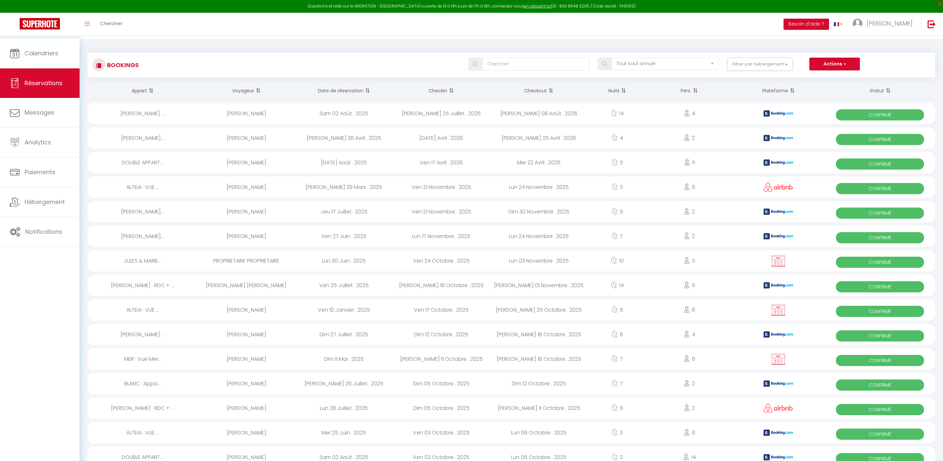
select select "not_cancelled"
click at [57, 48] on link "Calendriers" at bounding box center [40, 53] width 80 height 29
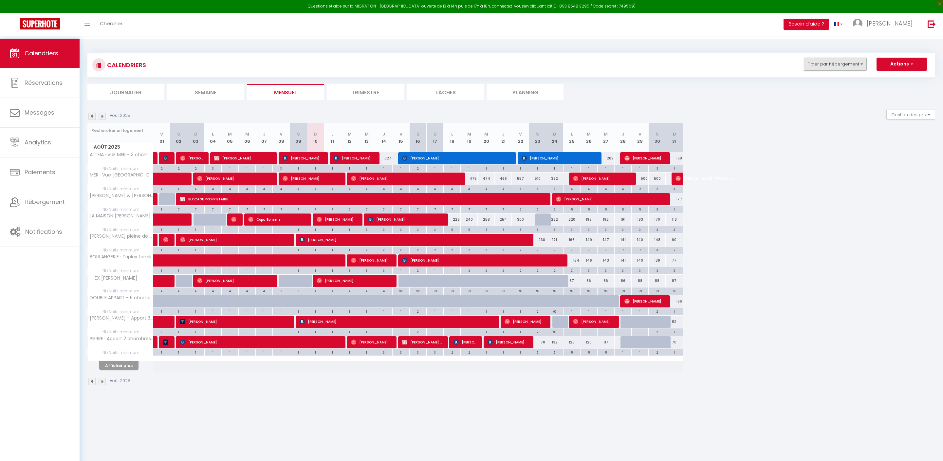
click at [817, 67] on button "Filtrer par hébergement" at bounding box center [835, 64] width 63 height 13
click at [807, 96] on input "SCI MMSS" at bounding box center [856, 93] width 98 height 7
checkbox input "true"
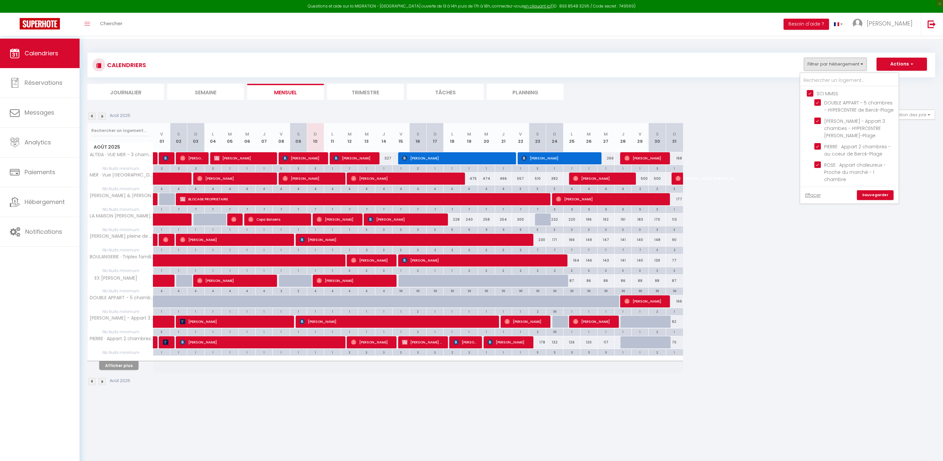
checkbox input "true"
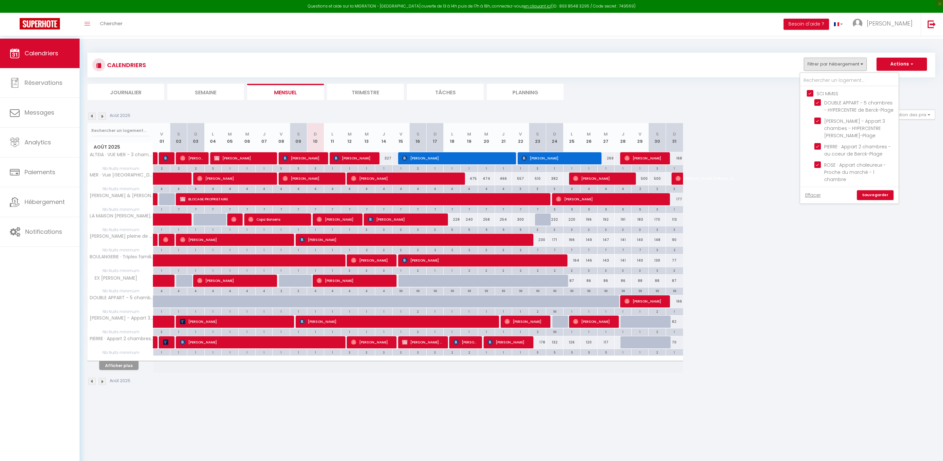
checkbox input "true"
checkbox input "false"
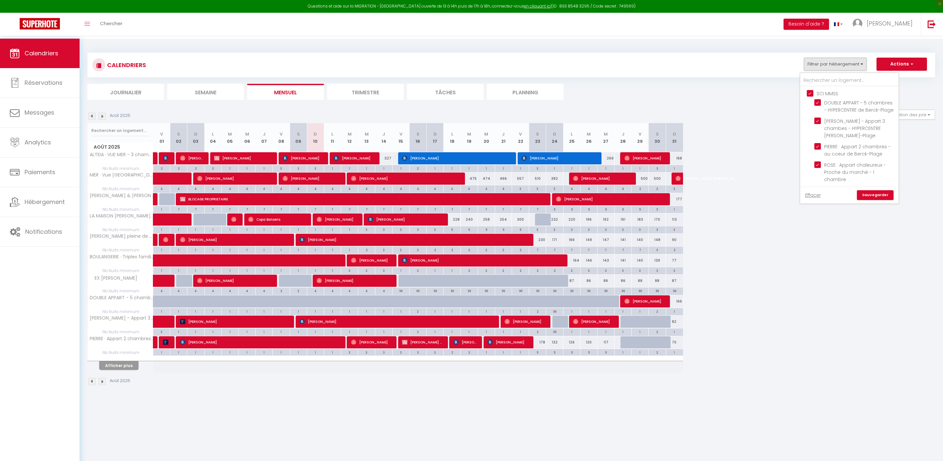
checkbox input "false"
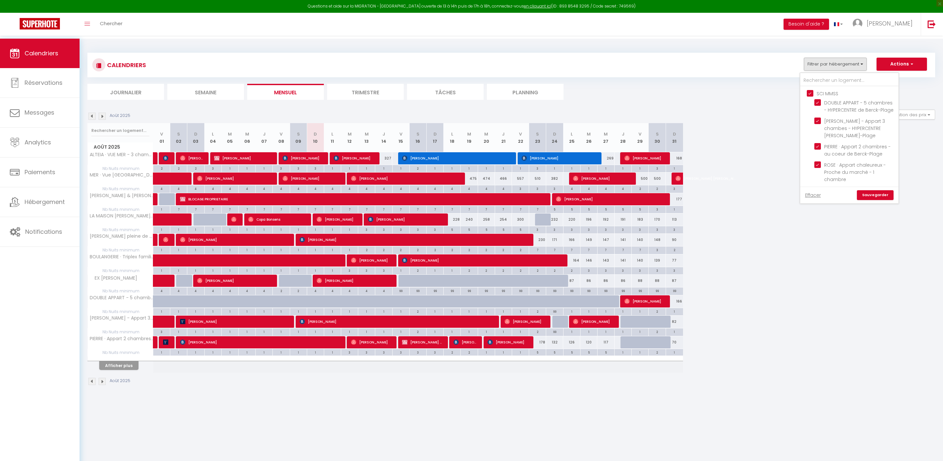
checkbox input "false"
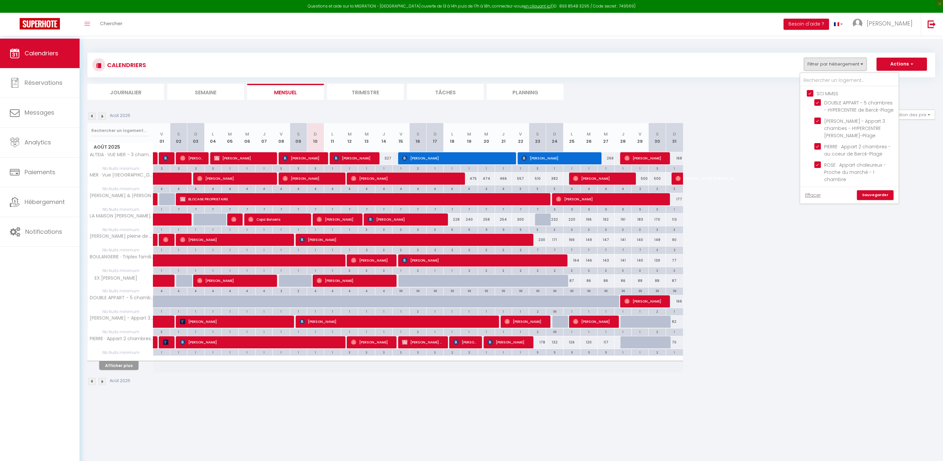
checkbox input "false"
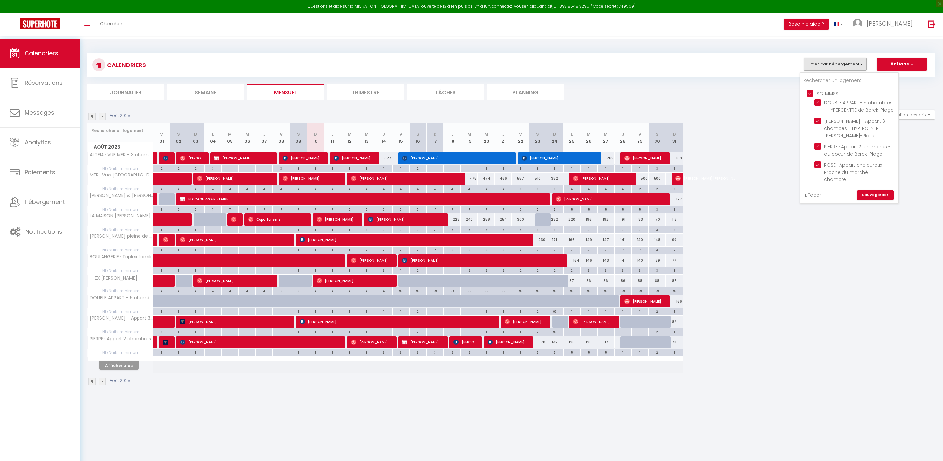
checkbox input "false"
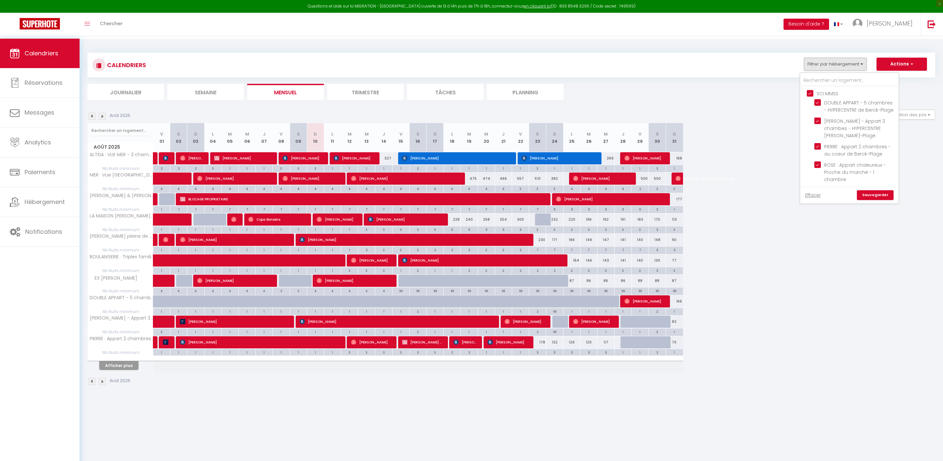
checkbox input "false"
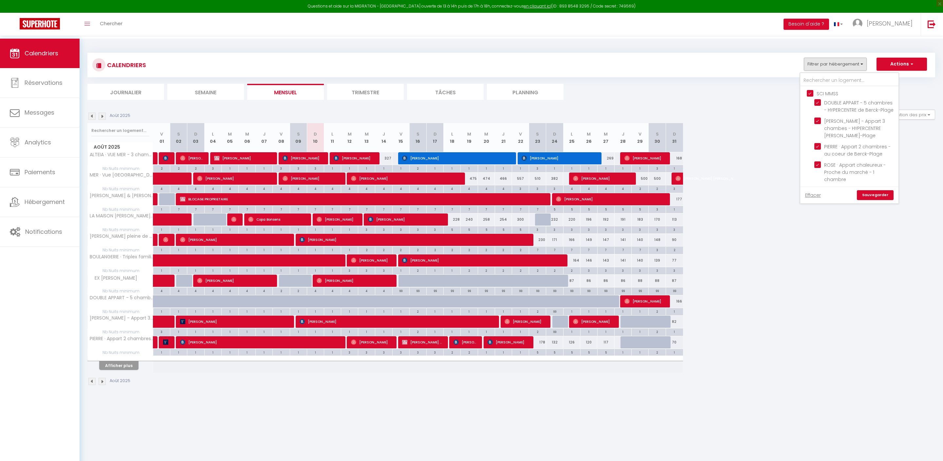
checkbox input "false"
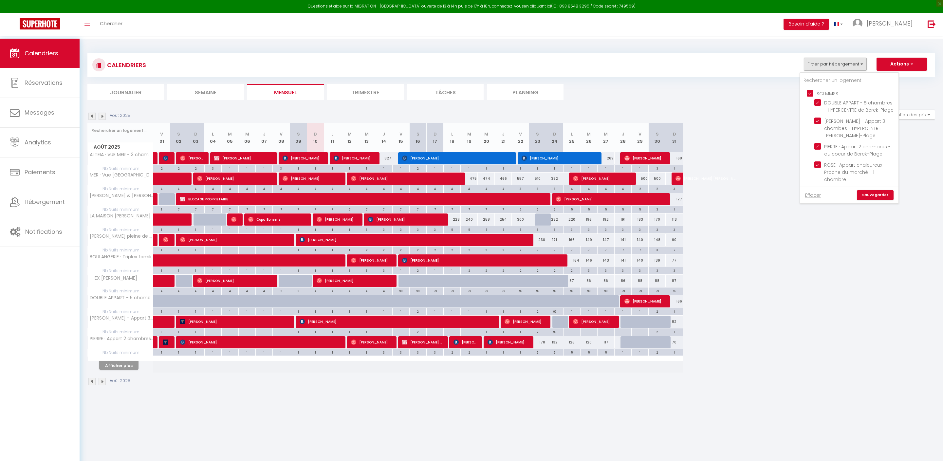
checkbox input "false"
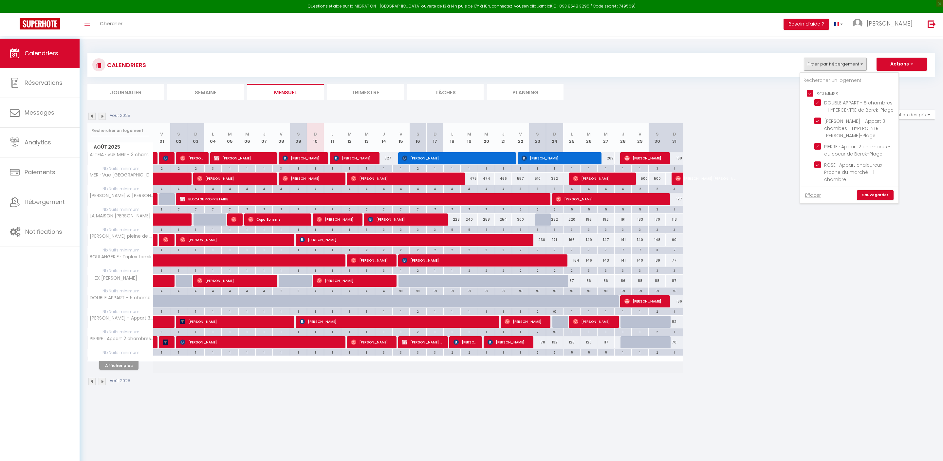
checkbox input "false"
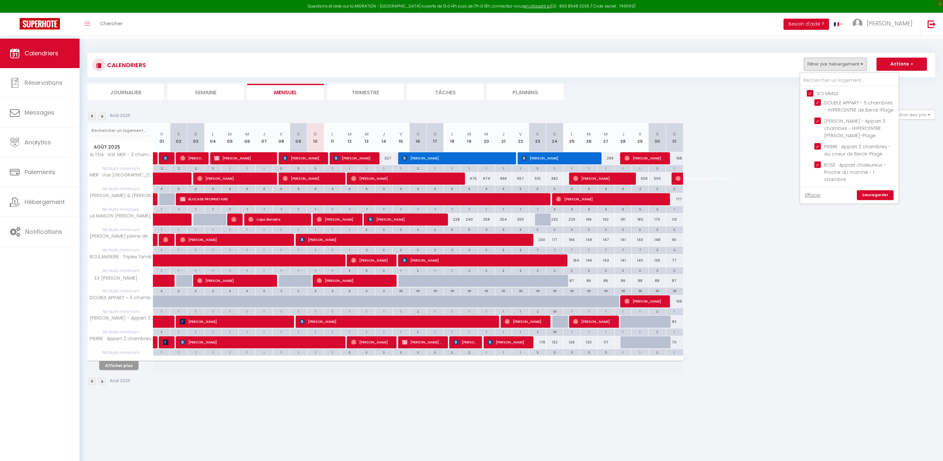
checkbox input "false"
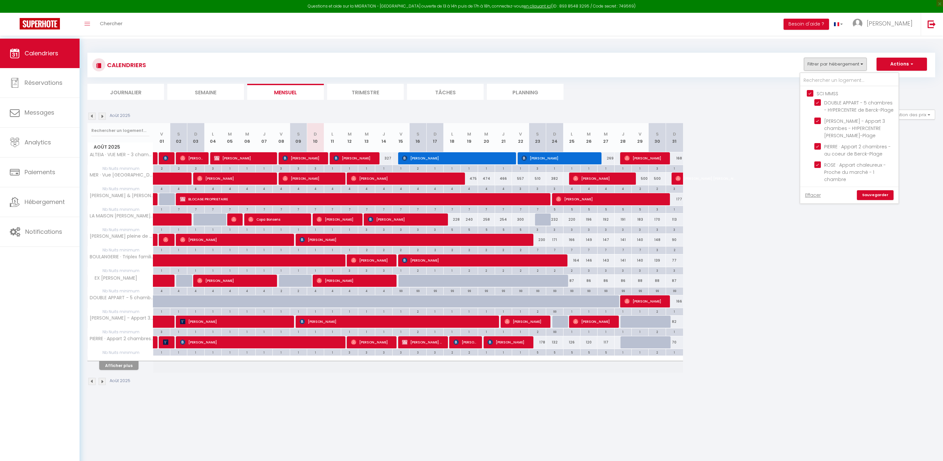
checkbox input "false"
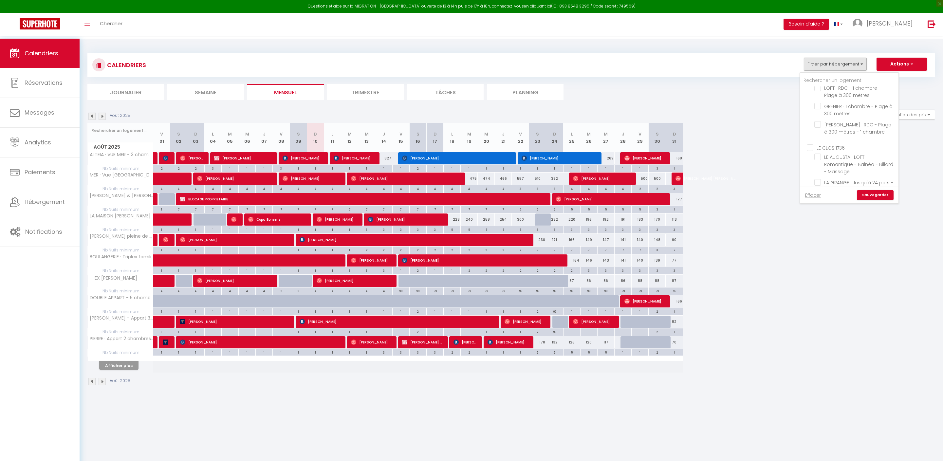
checkbox input "true"
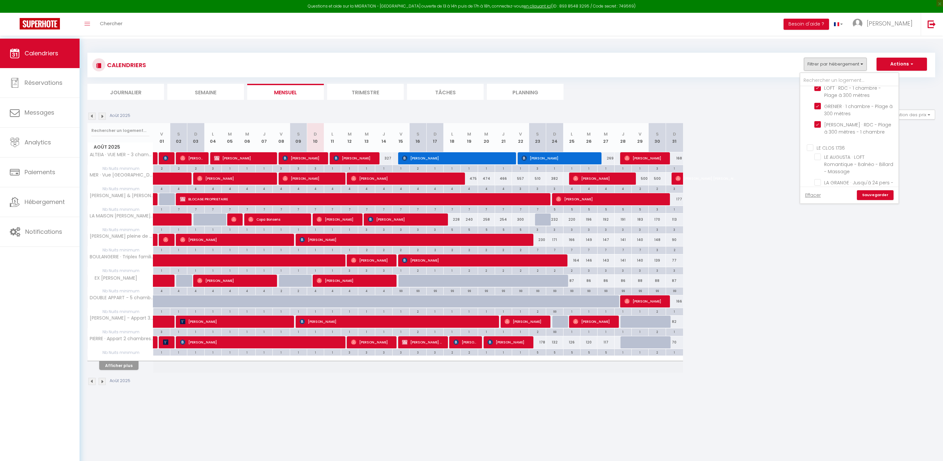
checkbox input "true"
checkbox input "false"
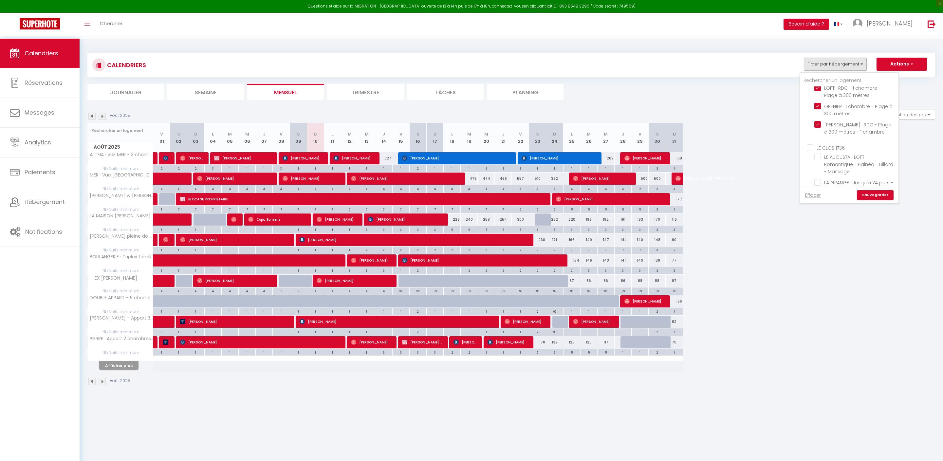
checkbox input "false"
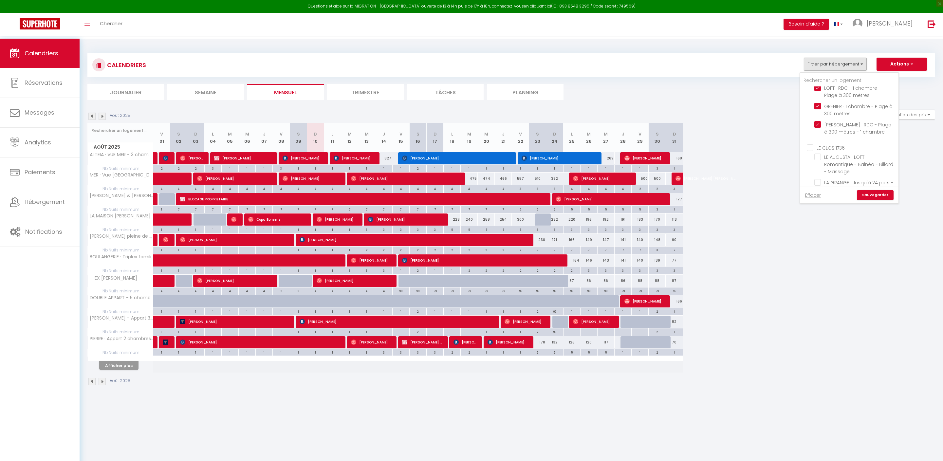
checkbox input "false"
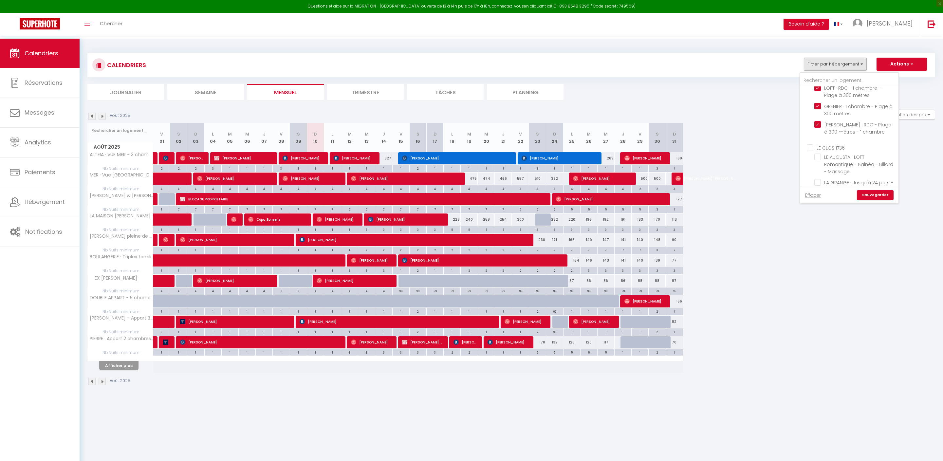
checkbox input "false"
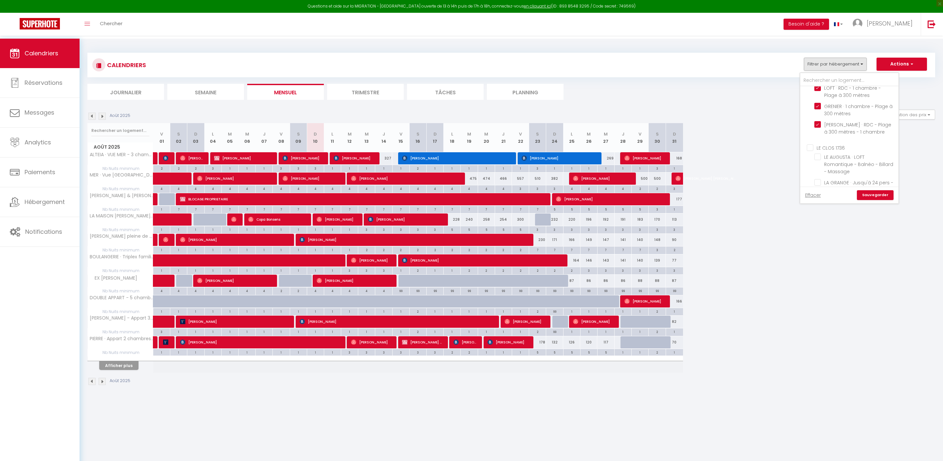
checkbox input "false"
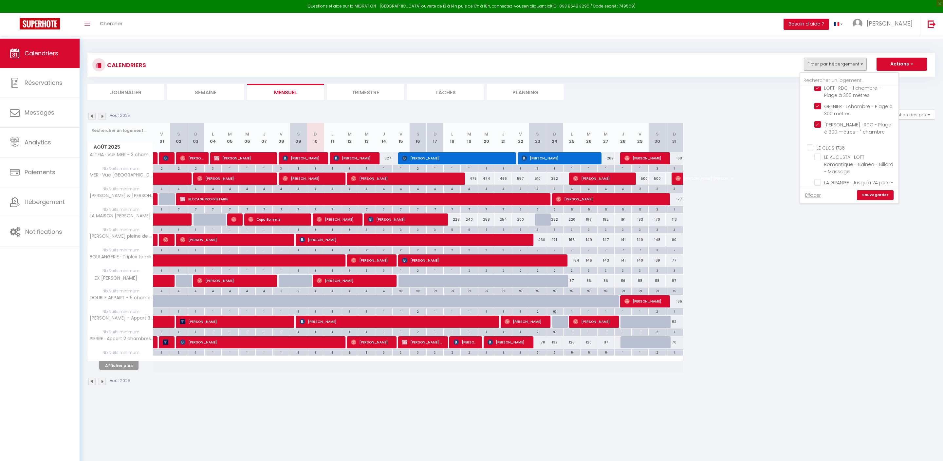
checkbox input "false"
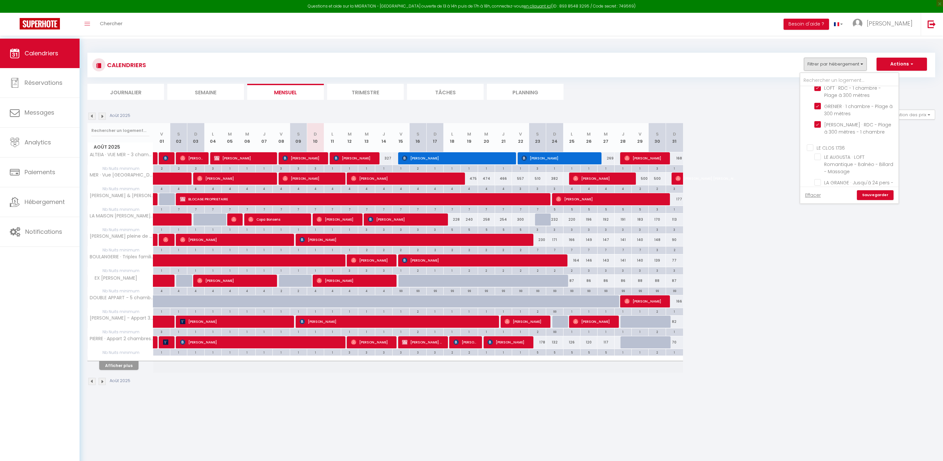
checkbox input "false"
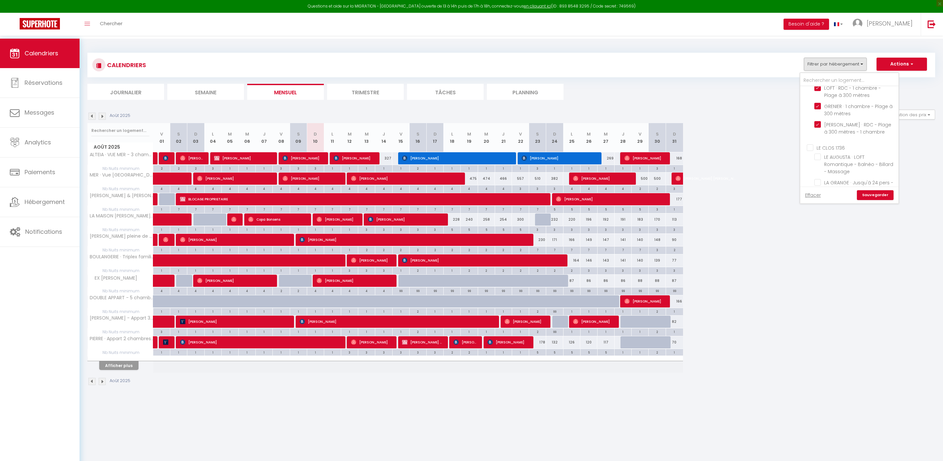
checkbox input "false"
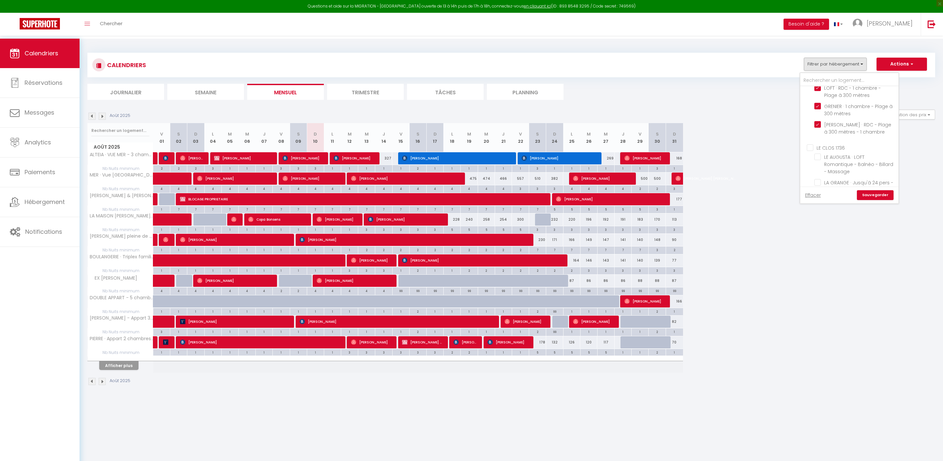
checkbox input "false"
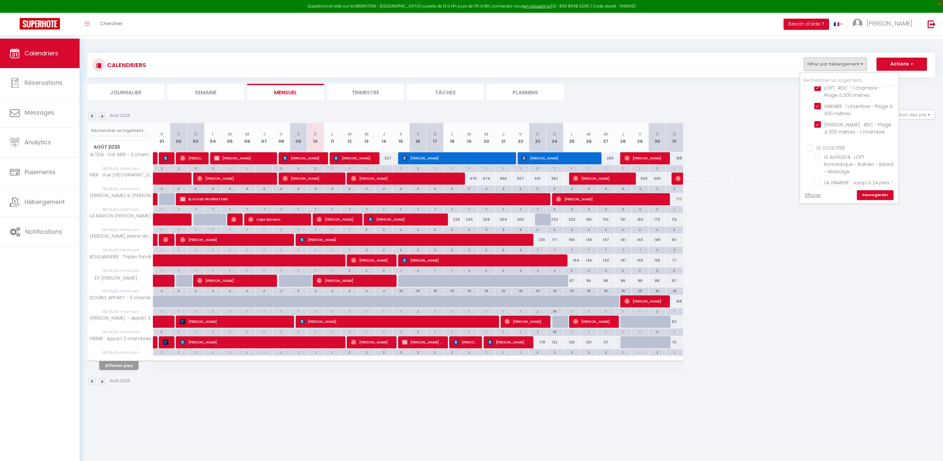
checkbox input "false"
click at [857, 195] on link "Sauvegarder" at bounding box center [875, 195] width 37 height 10
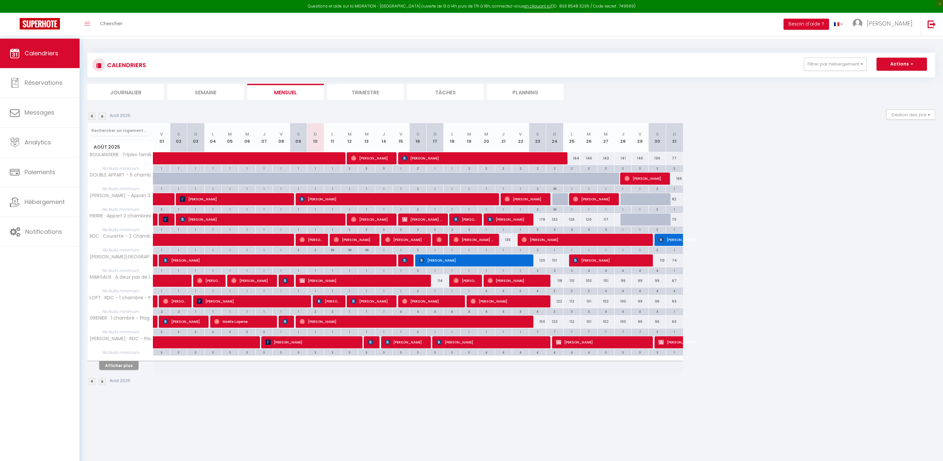
click at [128, 370] on button "Afficher plus" at bounding box center [118, 365] width 39 height 9
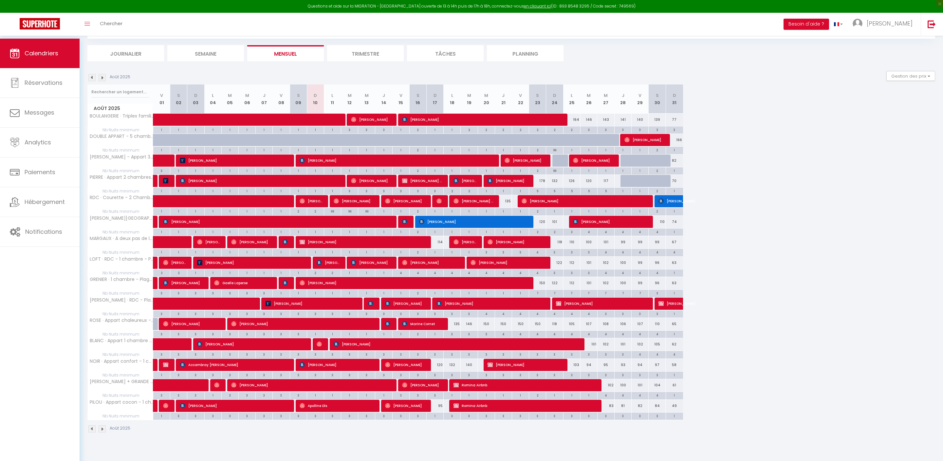
scroll to position [60, 0]
click at [599, 218] on span "[PERSON_NAME]" at bounding box center [610, 221] width 74 height 12
select select "OK"
select select "KO"
select select "0"
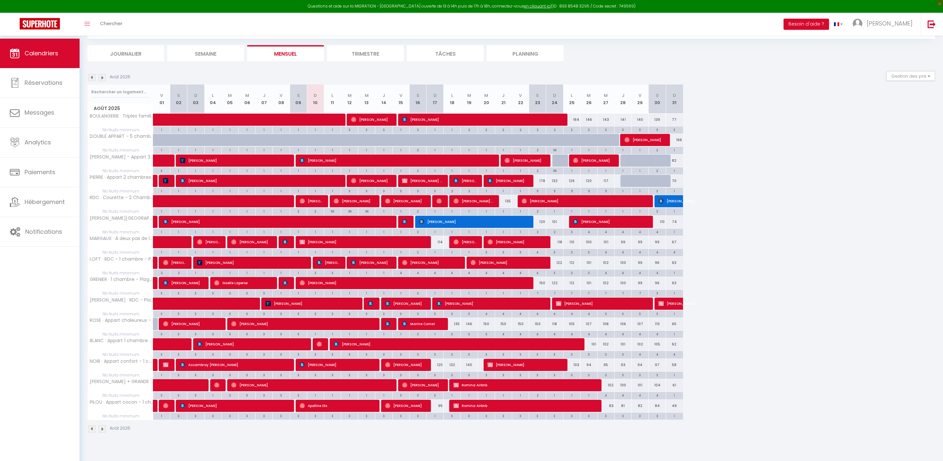
select select "0"
select select "1"
select select
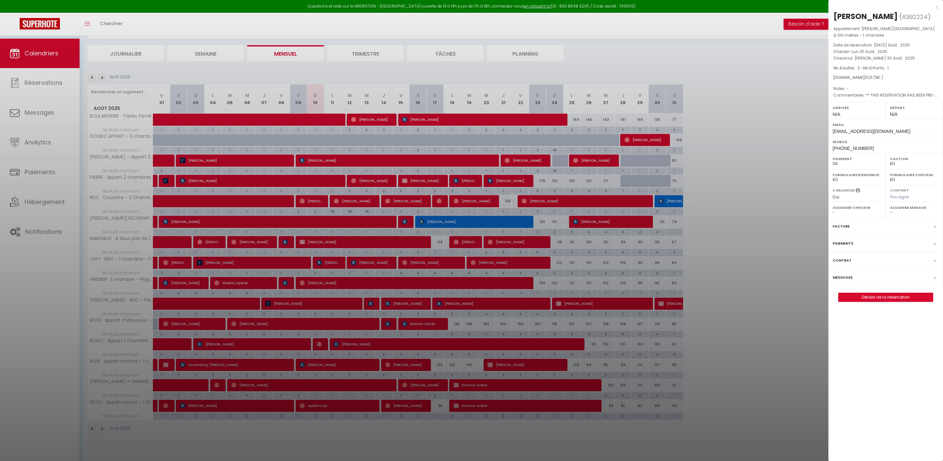
click at [466, 218] on div at bounding box center [471, 230] width 943 height 461
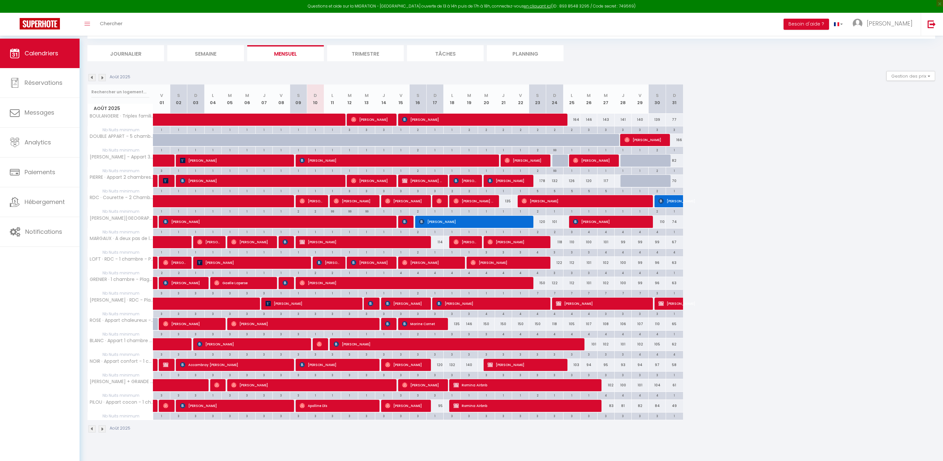
click at [466, 218] on span "[PERSON_NAME]" at bounding box center [473, 221] width 108 height 12
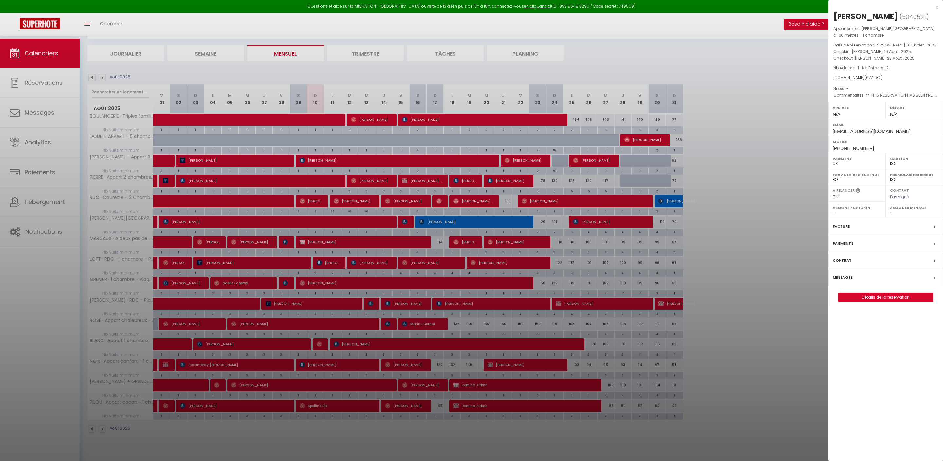
click at [936, 9] on div "x" at bounding box center [883, 7] width 110 height 8
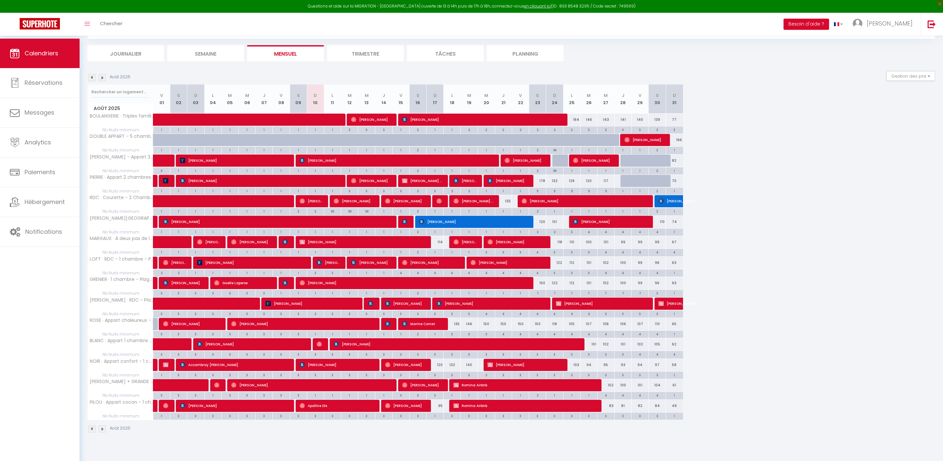
click at [352, 218] on span "[PERSON_NAME]" at bounding box center [276, 221] width 227 height 12
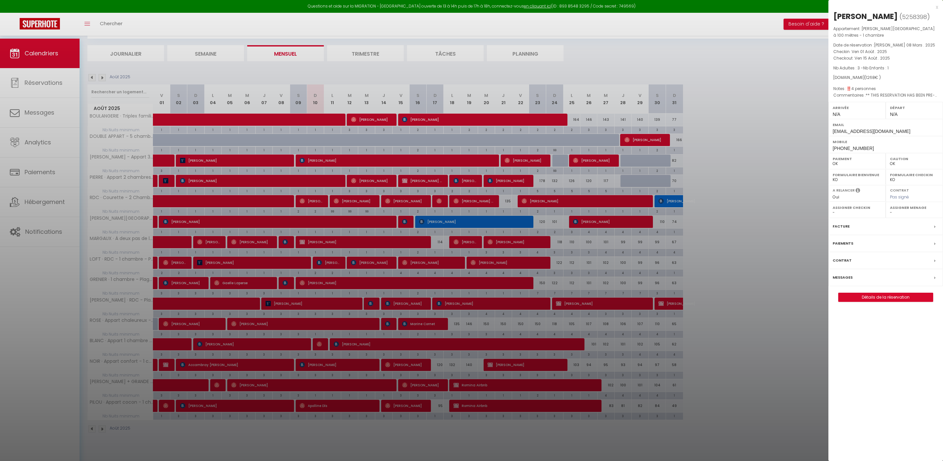
click at [367, 259] on div at bounding box center [471, 230] width 943 height 461
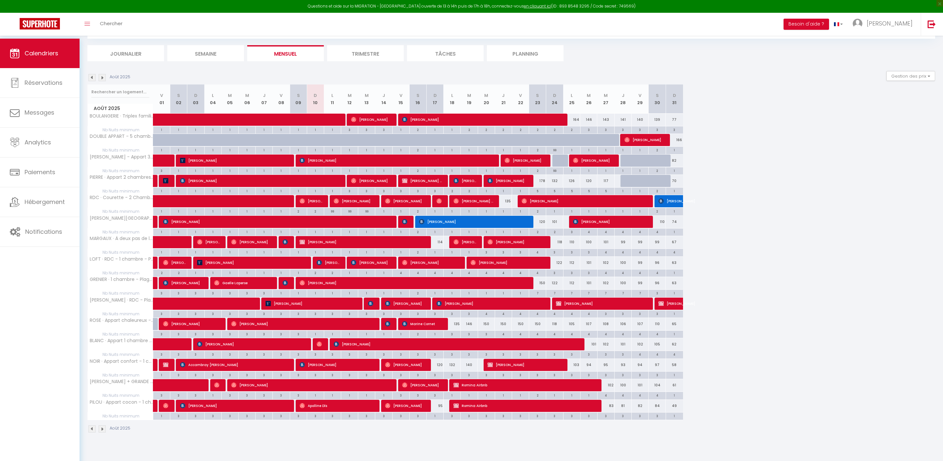
click at [371, 262] on span "[PERSON_NAME]" at bounding box center [371, 262] width 40 height 12
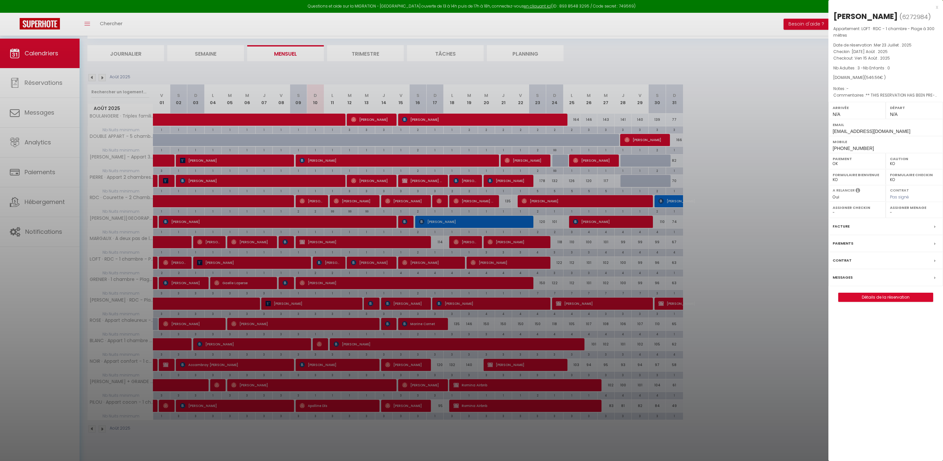
click at [488, 303] on div at bounding box center [471, 230] width 943 height 461
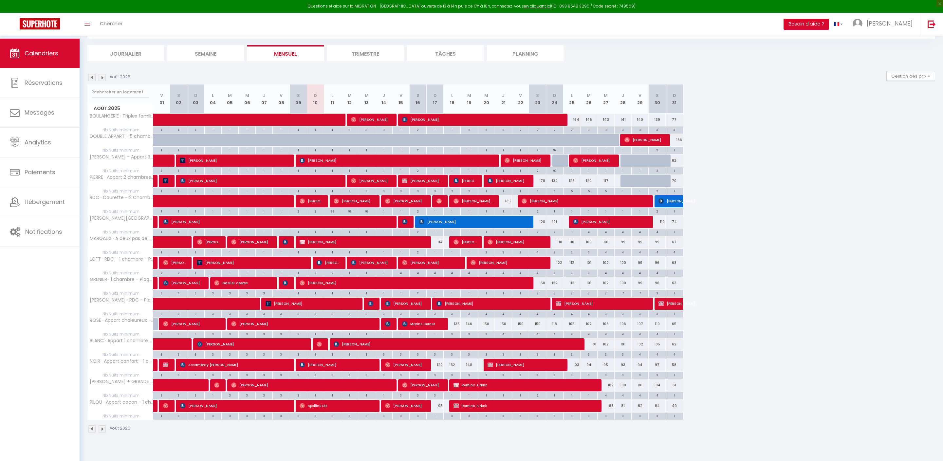
click at [419, 329] on span "Marine Cornet" at bounding box center [422, 324] width 40 height 12
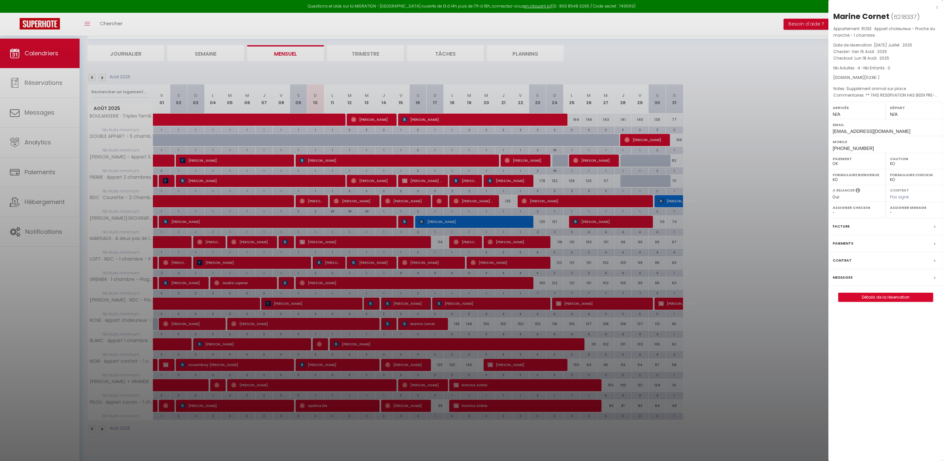
click at [387, 325] on div at bounding box center [471, 230] width 943 height 461
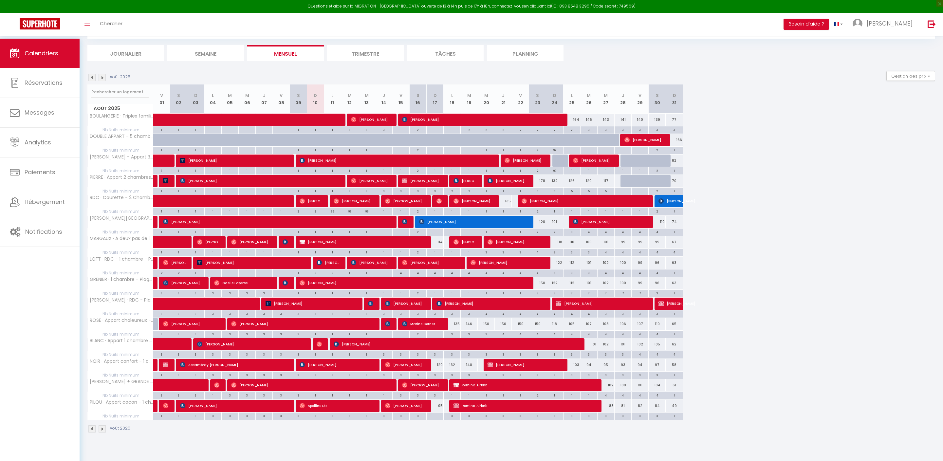
click at [387, 325] on img at bounding box center [387, 323] width 5 height 5
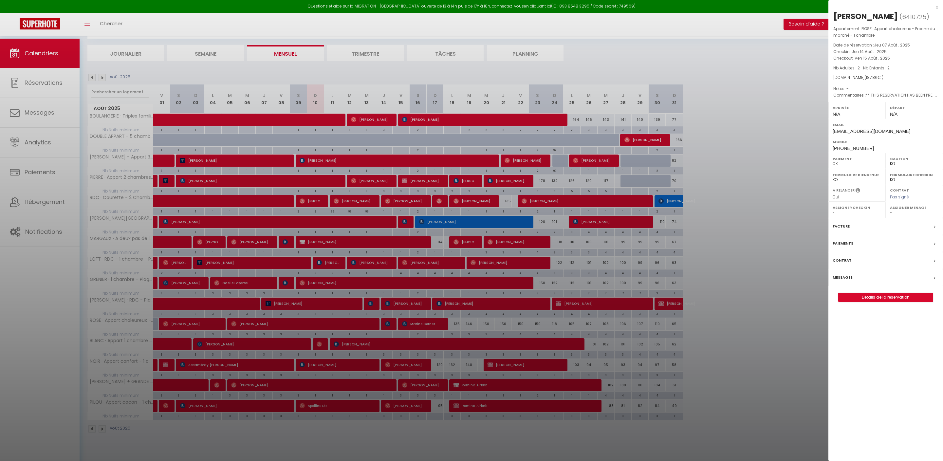
click at [341, 373] on div at bounding box center [471, 230] width 943 height 461
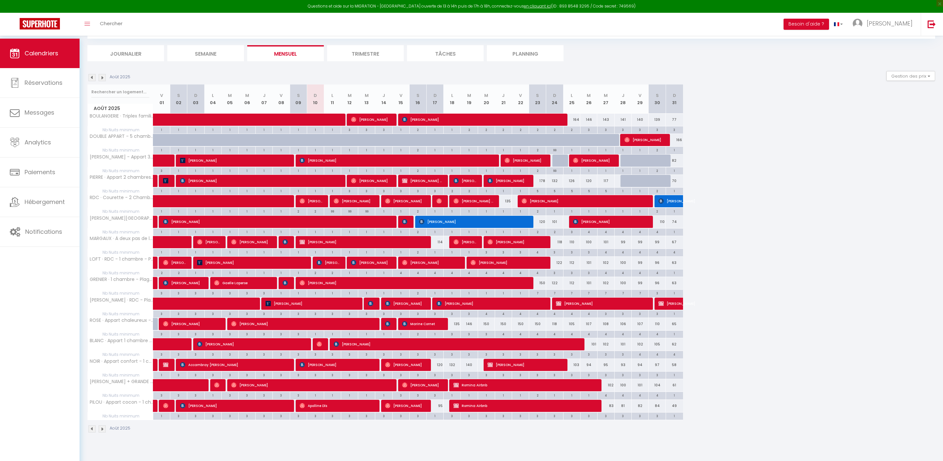
click at [341, 371] on span "[PERSON_NAME]" at bounding box center [337, 365] width 74 height 12
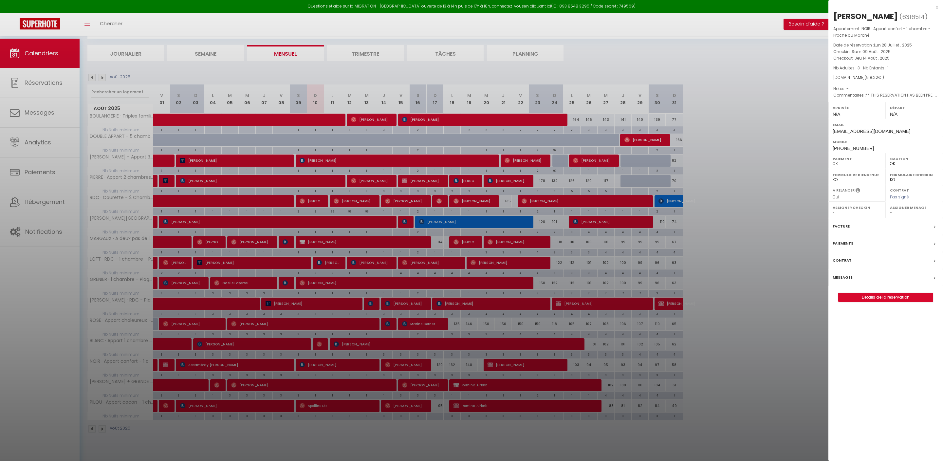
click at [509, 213] on div at bounding box center [471, 230] width 943 height 461
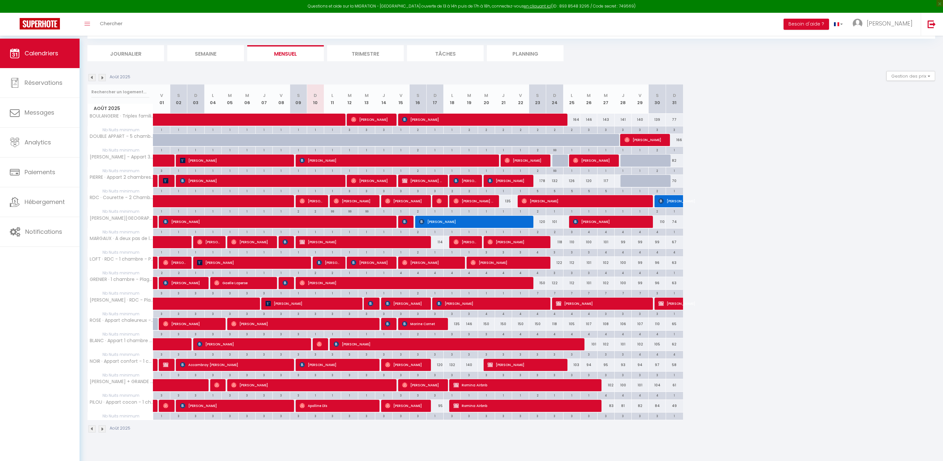
click at [475, 217] on span "[PERSON_NAME]" at bounding box center [473, 221] width 108 height 12
select select "KO"
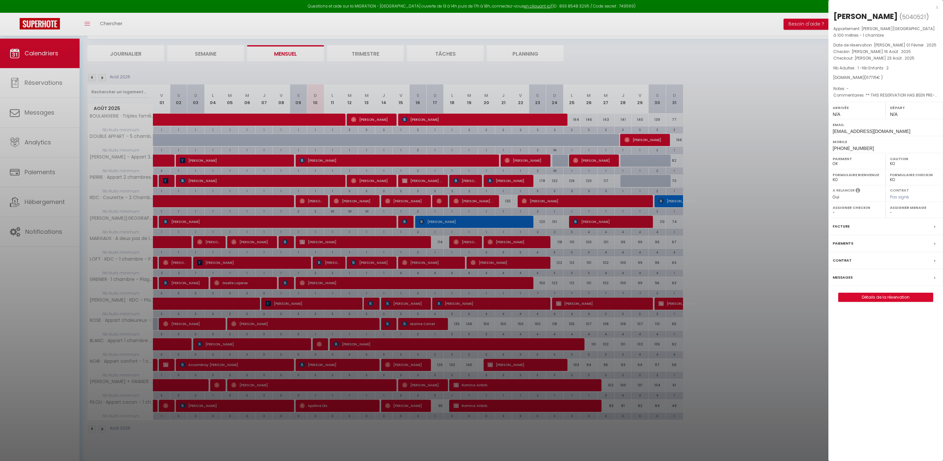
click at [868, 302] on link "Détails de la réservation" at bounding box center [886, 297] width 94 height 9
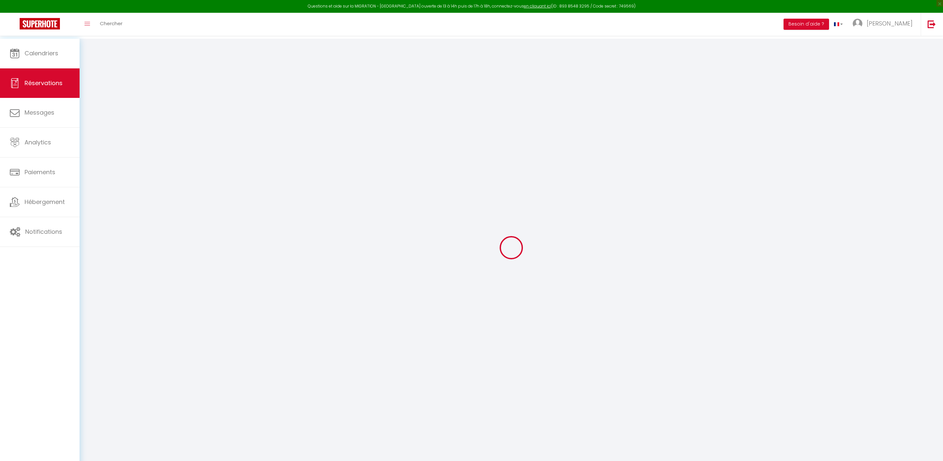
select select
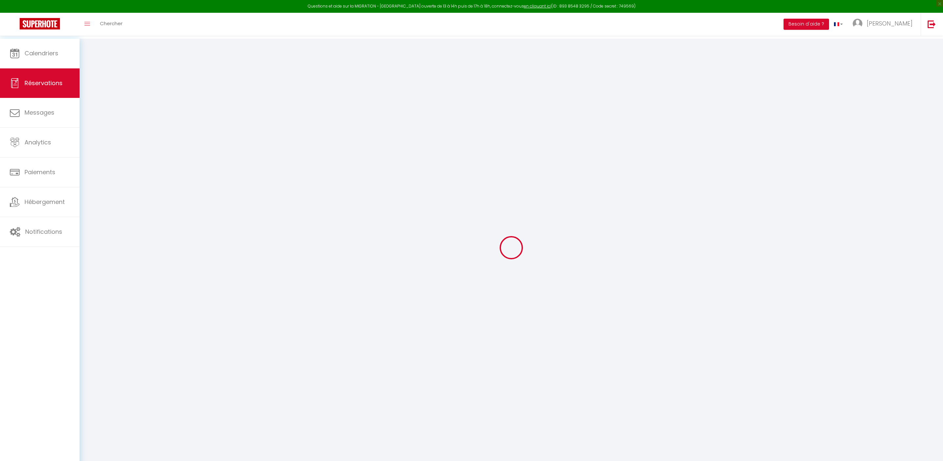
select select
checkbox input "false"
select select
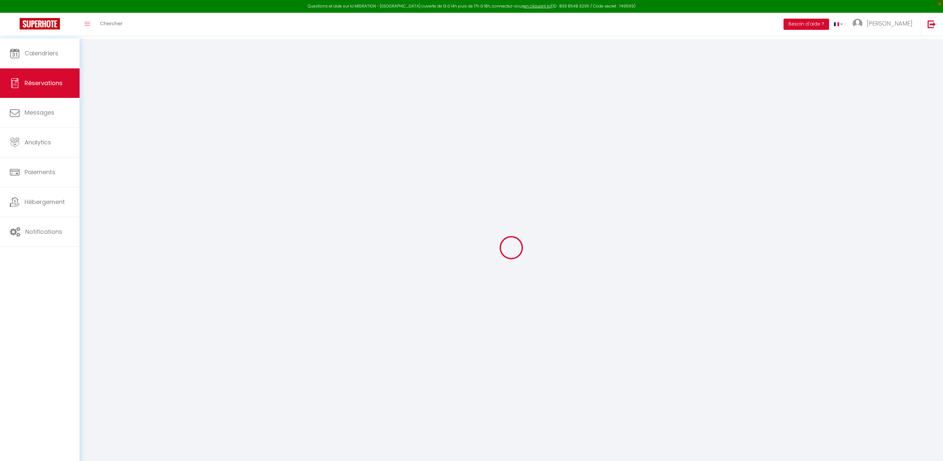
select select
checkbox input "false"
select select
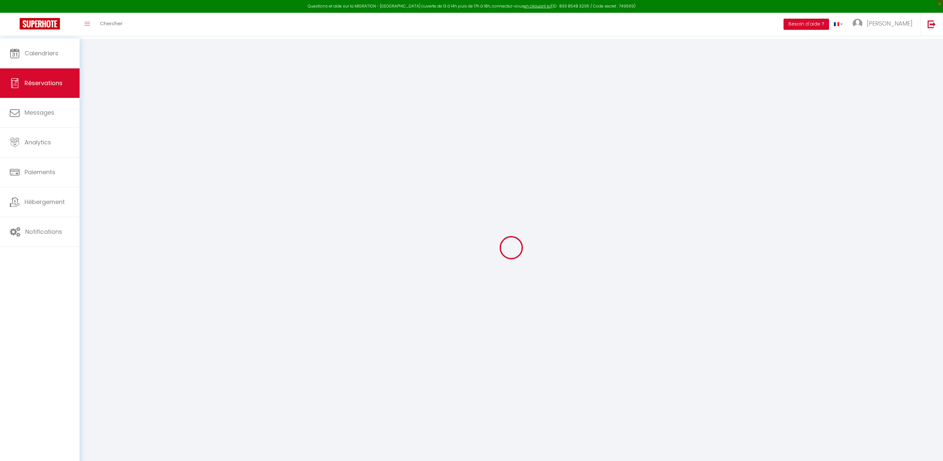
type input "[PERSON_NAME]"
type input "Neumann"
type input "[EMAIL_ADDRESS][DOMAIN_NAME]"
type input "[PHONE_NUMBER]"
select select "DE"
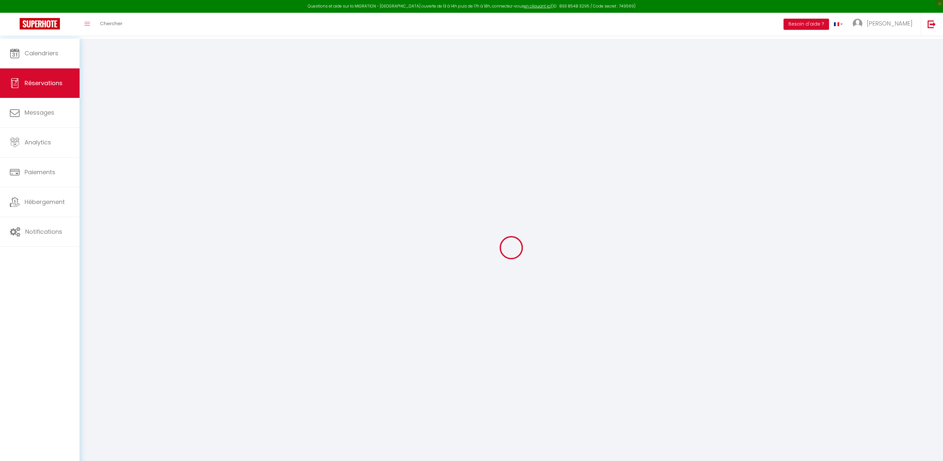
type input "110.33"
type input "9.48"
select select "27510"
select select "1"
select select
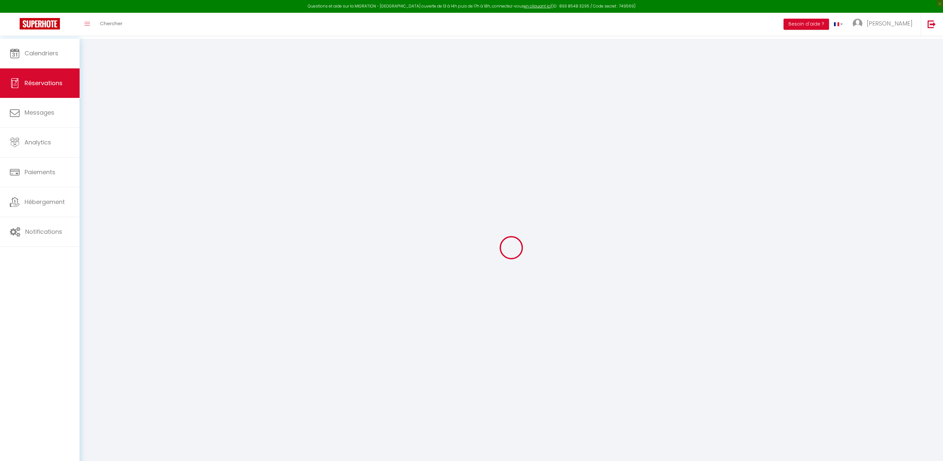
select select
type input "1"
type input "2"
select select "12"
select select
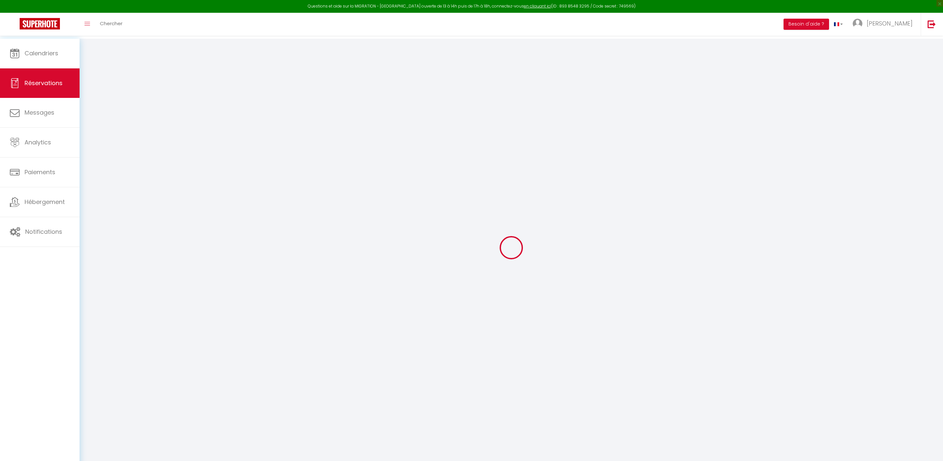
type input "619.01"
checkbox input "false"
type input "0"
select select "2"
type input "0"
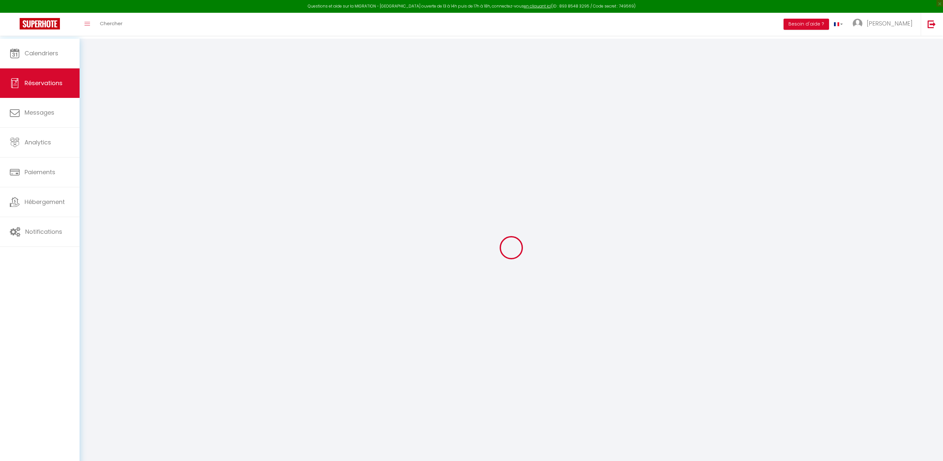
type input "0"
select select
select select "14"
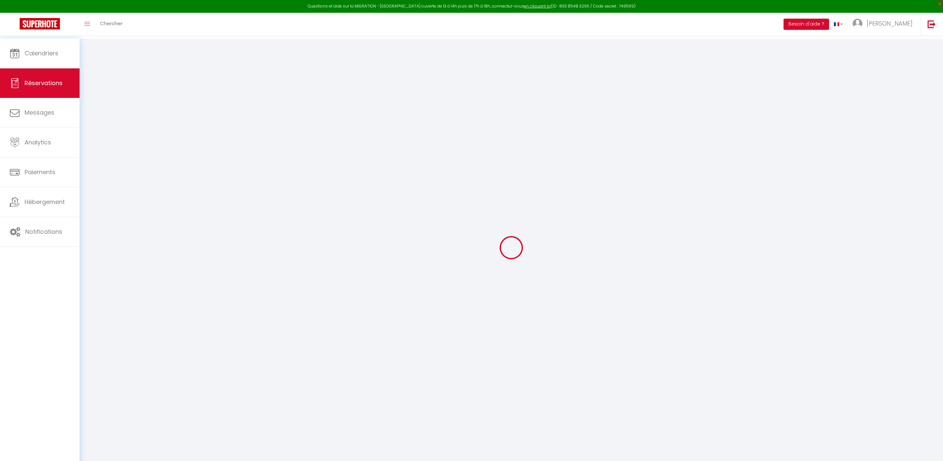
checkbox input "false"
select select
checkbox input "false"
select select
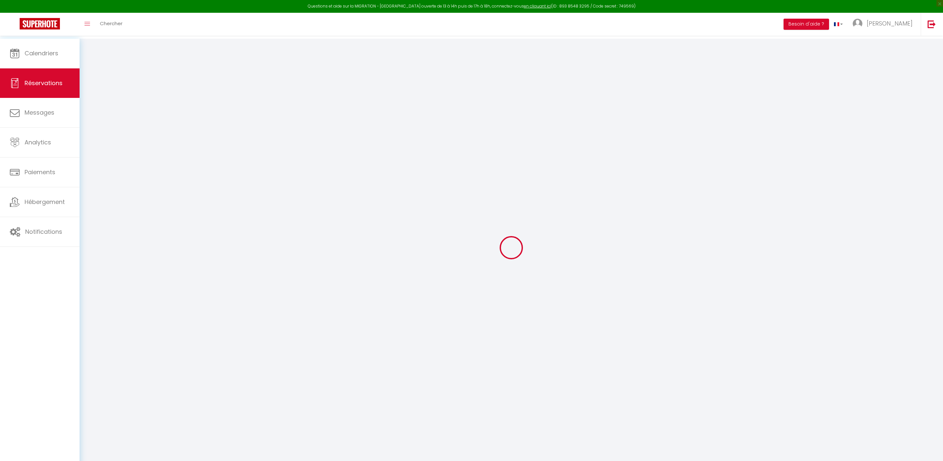
select select
checkbox input "false"
select select
checkbox input "false"
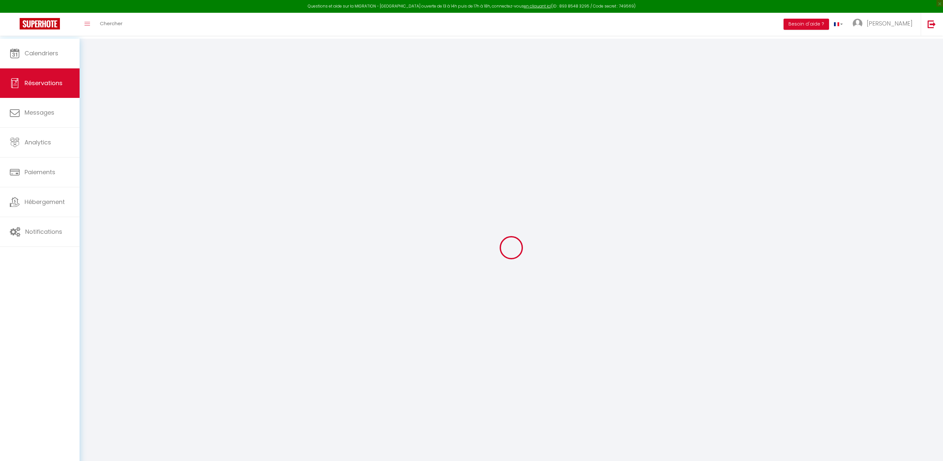
type textarea "** THIS RESERVATION HAS BEEN PRE-PAID ** Reservation has a cancellation grace p…"
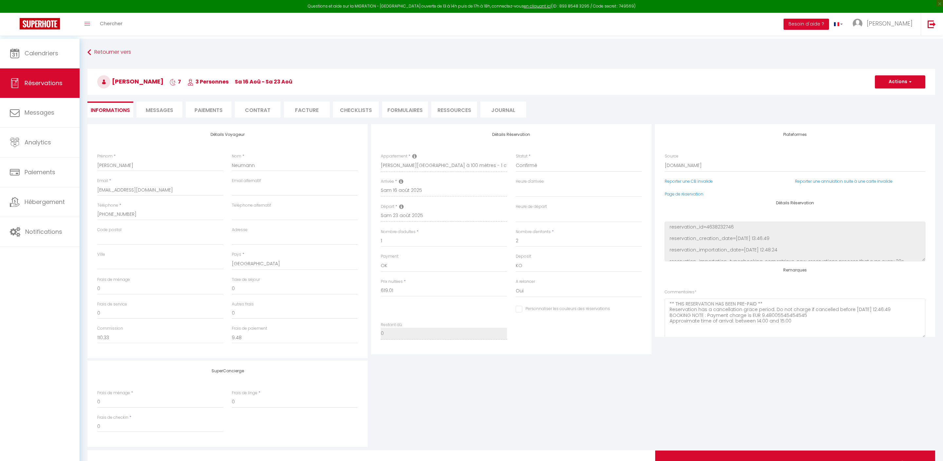
type input "30"
type input "28.14"
select select
checkbox input "false"
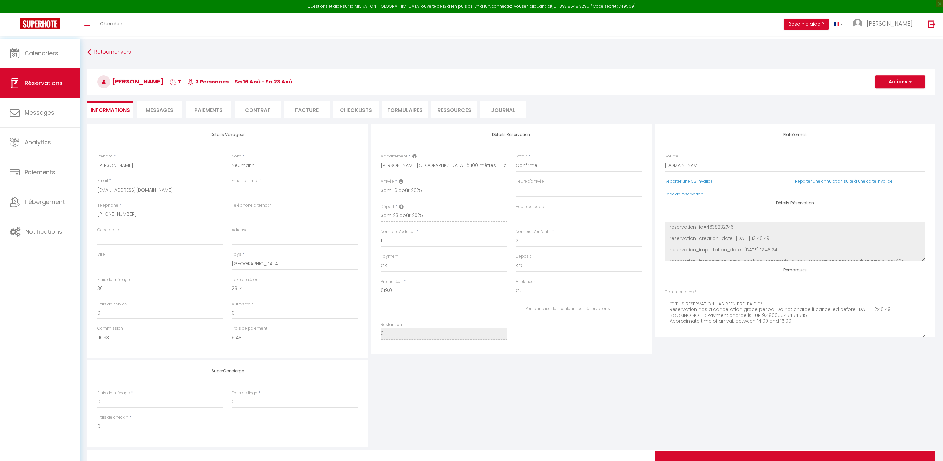
select select
click at [210, 105] on li "Paiements" at bounding box center [209, 109] width 46 height 16
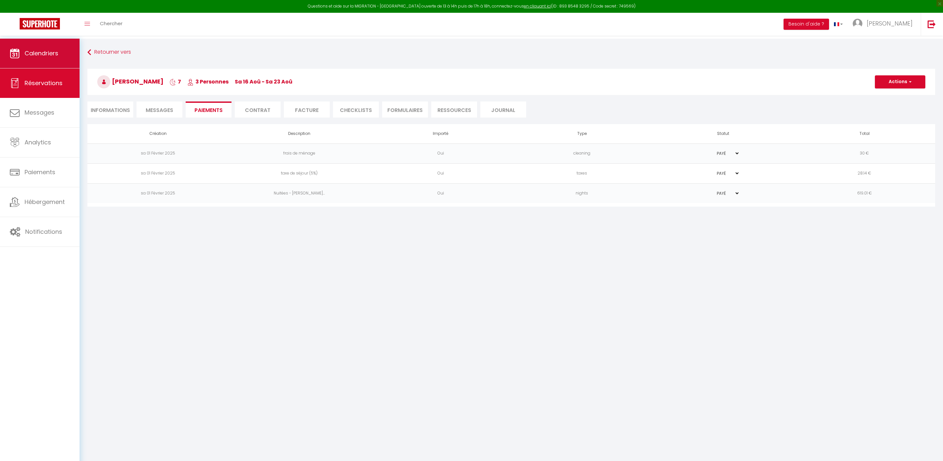
click at [53, 52] on span "Calendriers" at bounding box center [42, 53] width 34 height 8
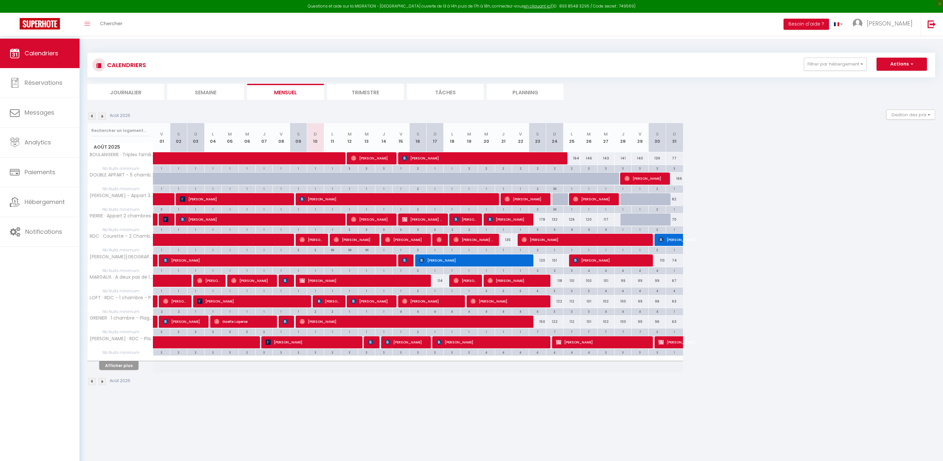
click at [130, 370] on button "Afficher plus" at bounding box center [118, 365] width 39 height 9
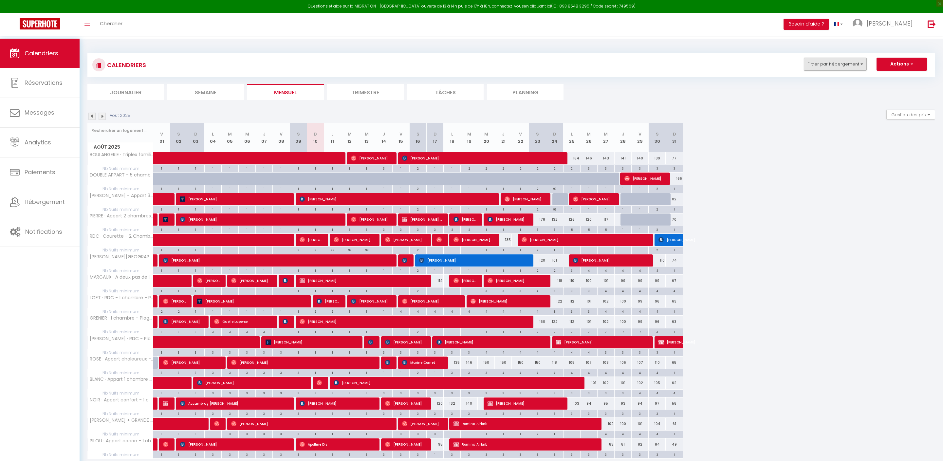
click at [812, 66] on button "Filtrer par hébergement" at bounding box center [835, 64] width 63 height 13
click at [783, 226] on div "Août 2025 V 01 S 02 D 03 L 04 M 05 M 06 J 07 V 08 S 09 D 10 L 11 M 12 M 13 J 14…" at bounding box center [511, 291] width 848 height 336
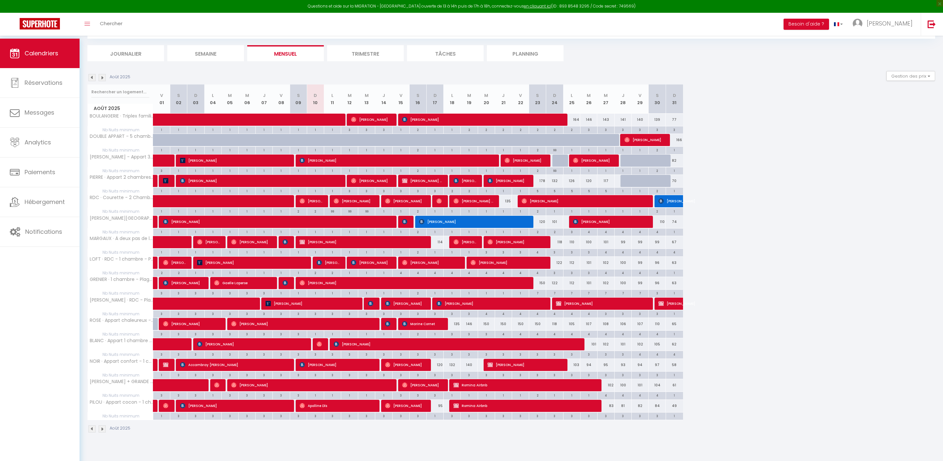
scroll to position [60, 0]
